Goal: Find specific page/section: Find specific page/section

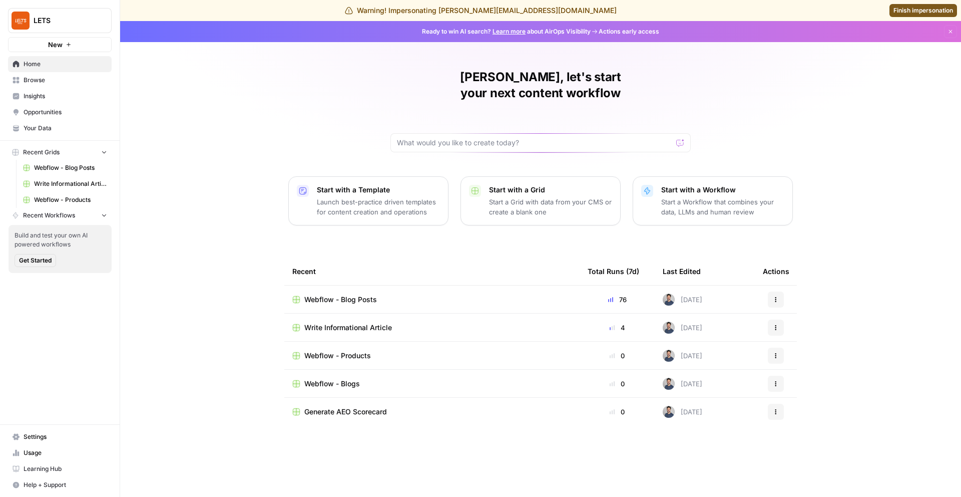
click at [53, 99] on span "Insights" at bounding box center [66, 96] width 84 height 9
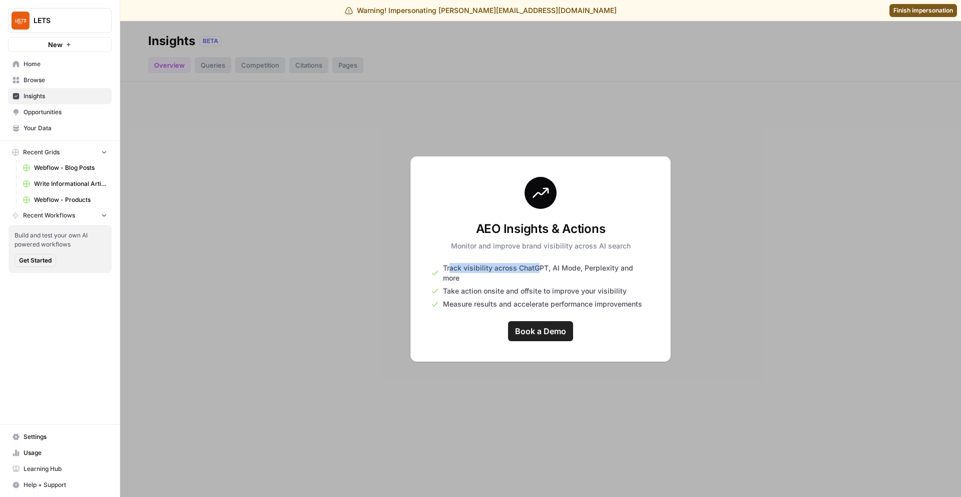
drag, startPoint x: 450, startPoint y: 273, endPoint x: 540, endPoint y: 272, distance: 90.1
click at [540, 272] on span "Track visibility across ChatGPT, AI Mode, Perplexity and more" at bounding box center [546, 273] width 207 height 20
copy span "ack visibility across ChatG"
click at [52, 125] on span "Your Data" at bounding box center [66, 128] width 84 height 9
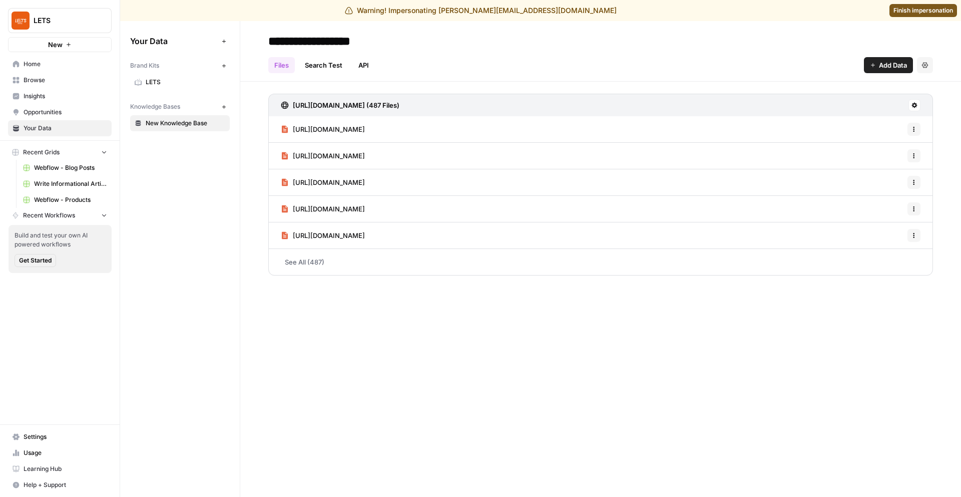
click at [922, 13] on span "Finish impersonation" at bounding box center [924, 10] width 60 height 9
